Goal: Find specific page/section

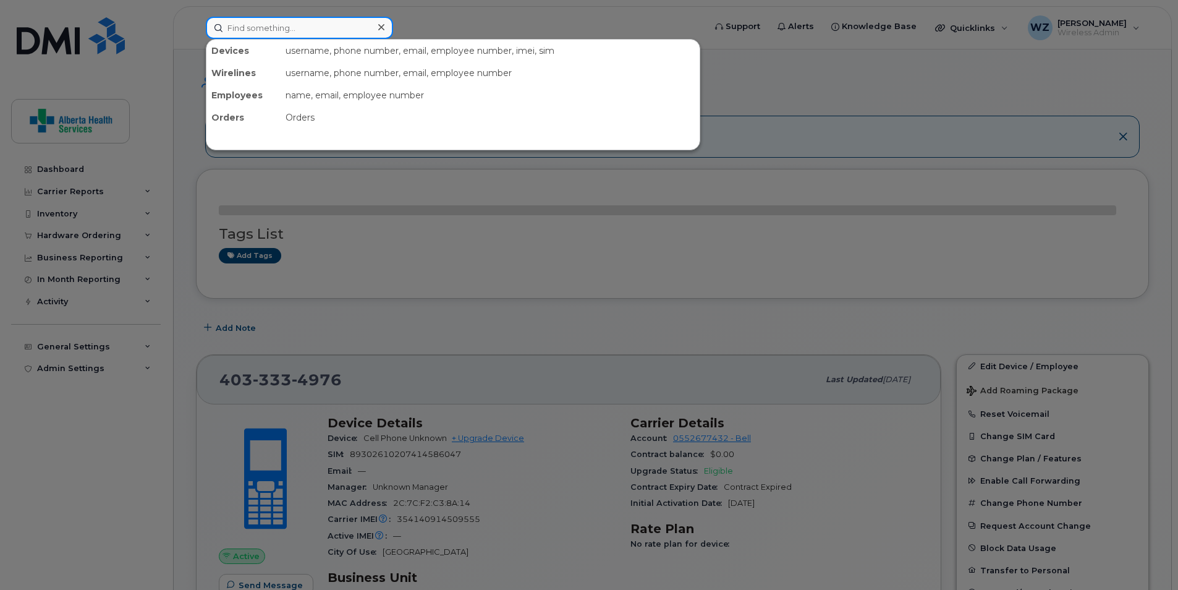
click at [248, 27] on input at bounding box center [299, 28] width 187 height 22
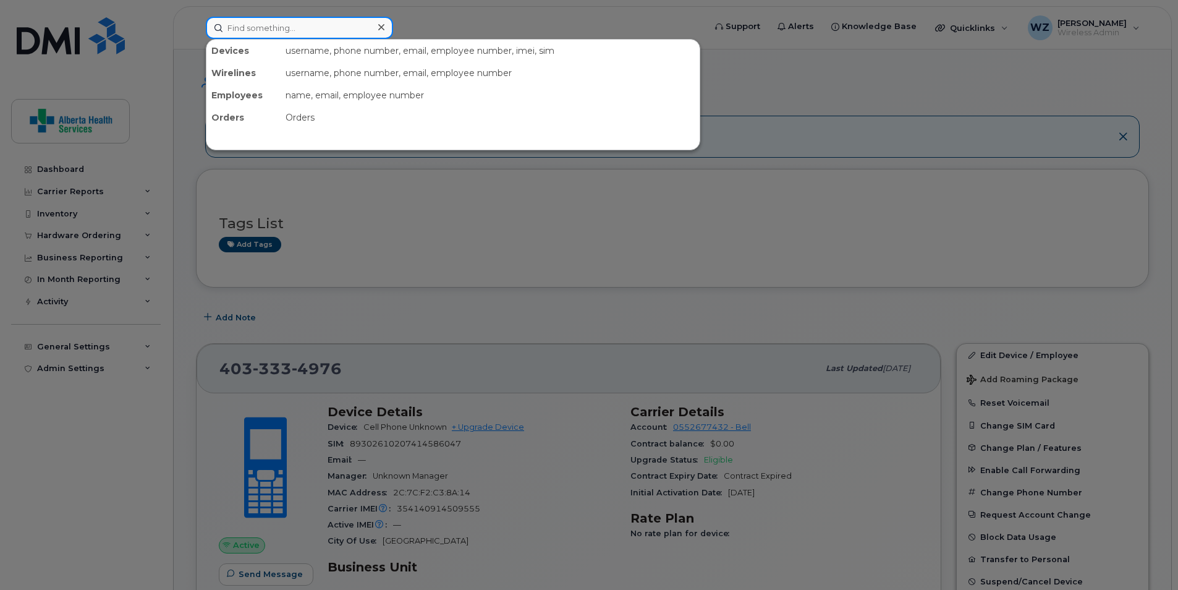
paste input "4035800961"
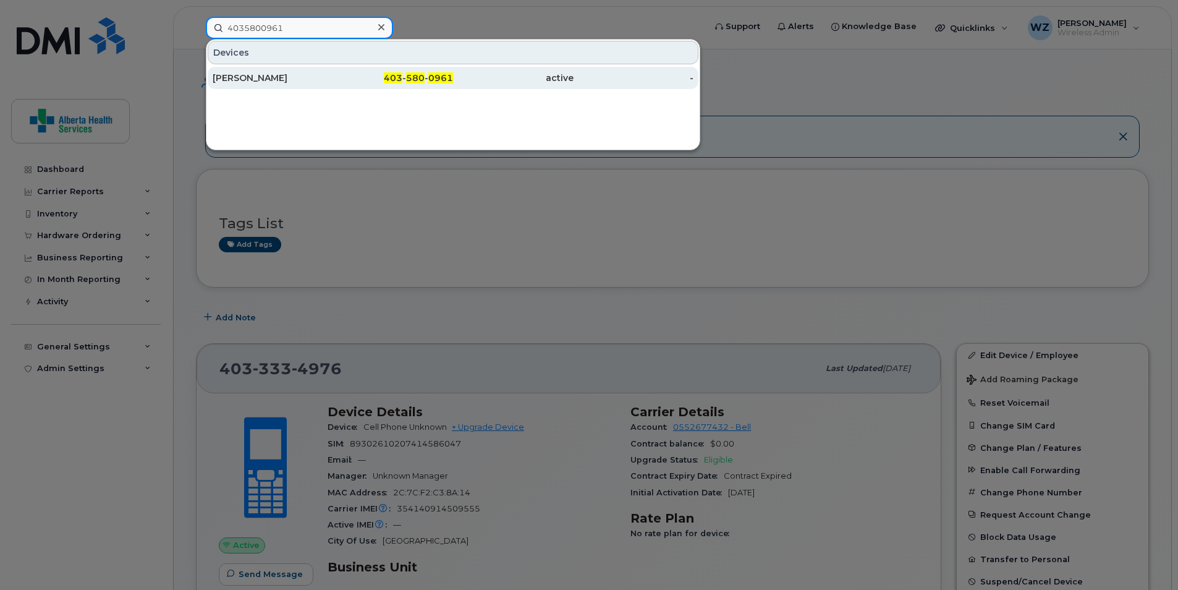
type input "4035800961"
click at [269, 75] on div "[PERSON_NAME]" at bounding box center [273, 78] width 121 height 12
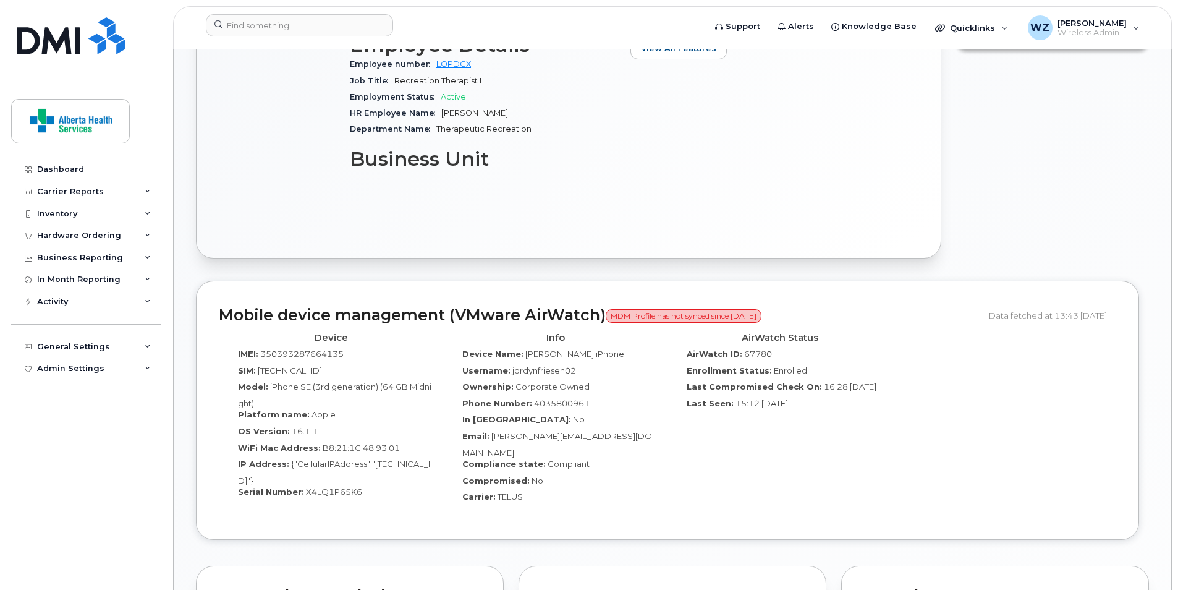
scroll to position [680, 0]
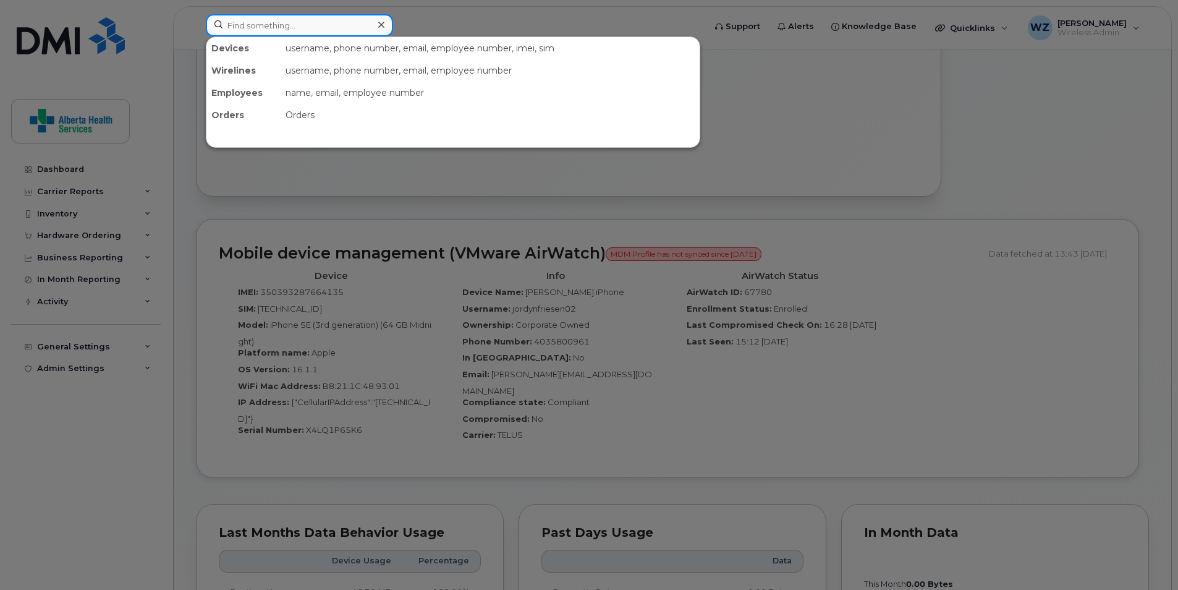
paste input "[PHONE_NUMBER]"
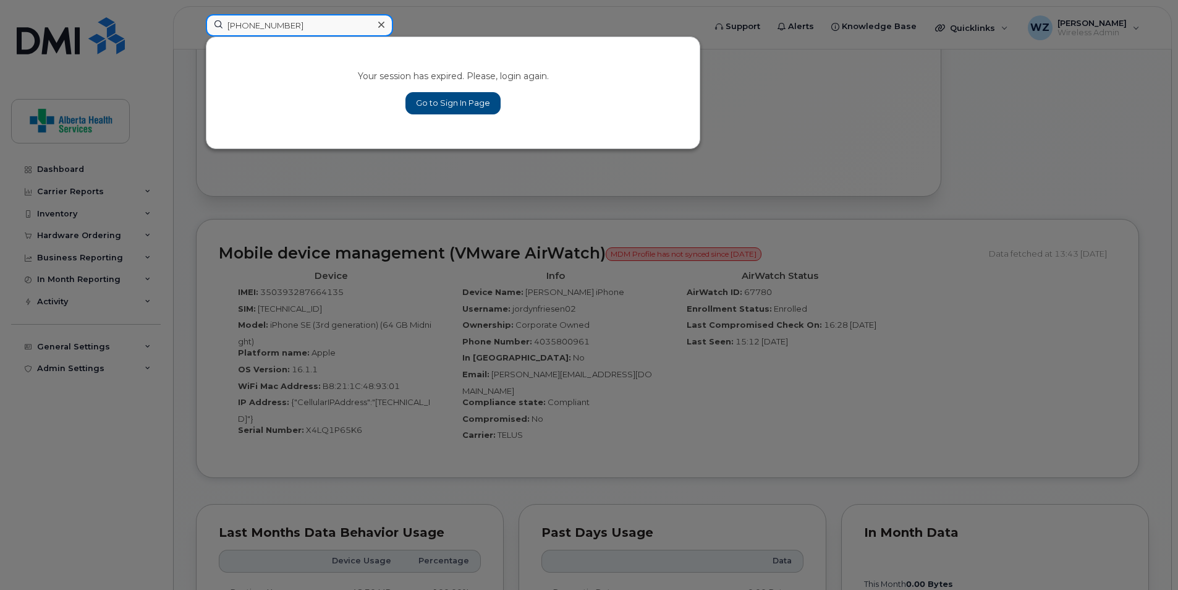
type input "[PHONE_NUMBER]"
click at [451, 105] on link "Go to Sign In Page" at bounding box center [452, 103] width 95 height 22
